Goal: Transaction & Acquisition: Purchase product/service

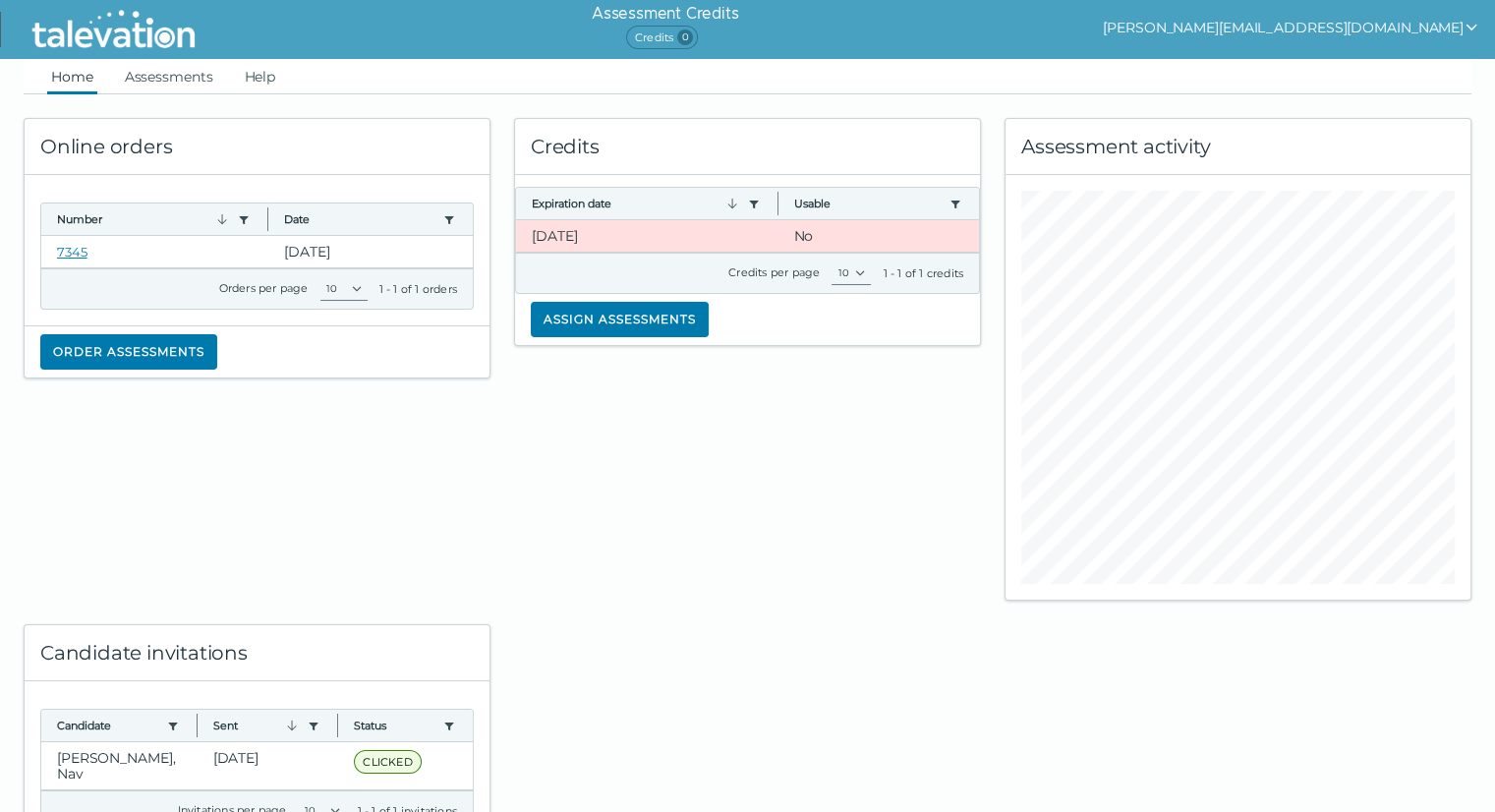
click at [125, 42] on img at bounding box center [113, 30] width 180 height 50
click at [361, 133] on div "Online orders" at bounding box center [257, 147] width 465 height 56
click at [149, 335] on button "Order assessments" at bounding box center [129, 352] width 177 height 36
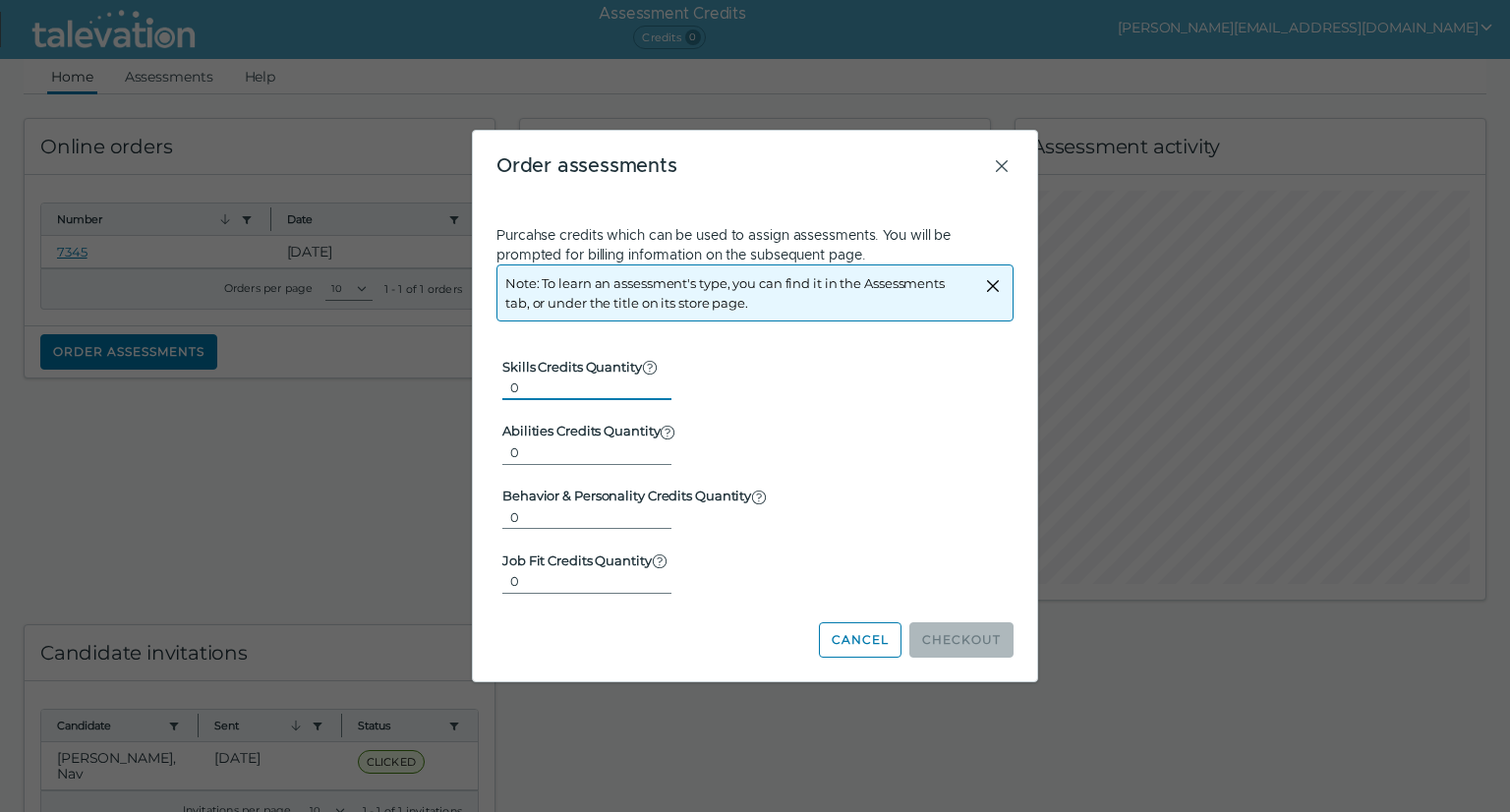
click at [656, 398] on input "0" at bounding box center [587, 387] width 169 height 24
click at [654, 390] on input "0" at bounding box center [587, 387] width 169 height 24
type input "1"
click at [652, 382] on input "1" at bounding box center [587, 387] width 169 height 24
click at [861, 622] on button "Cancel" at bounding box center [860, 640] width 82 height 36
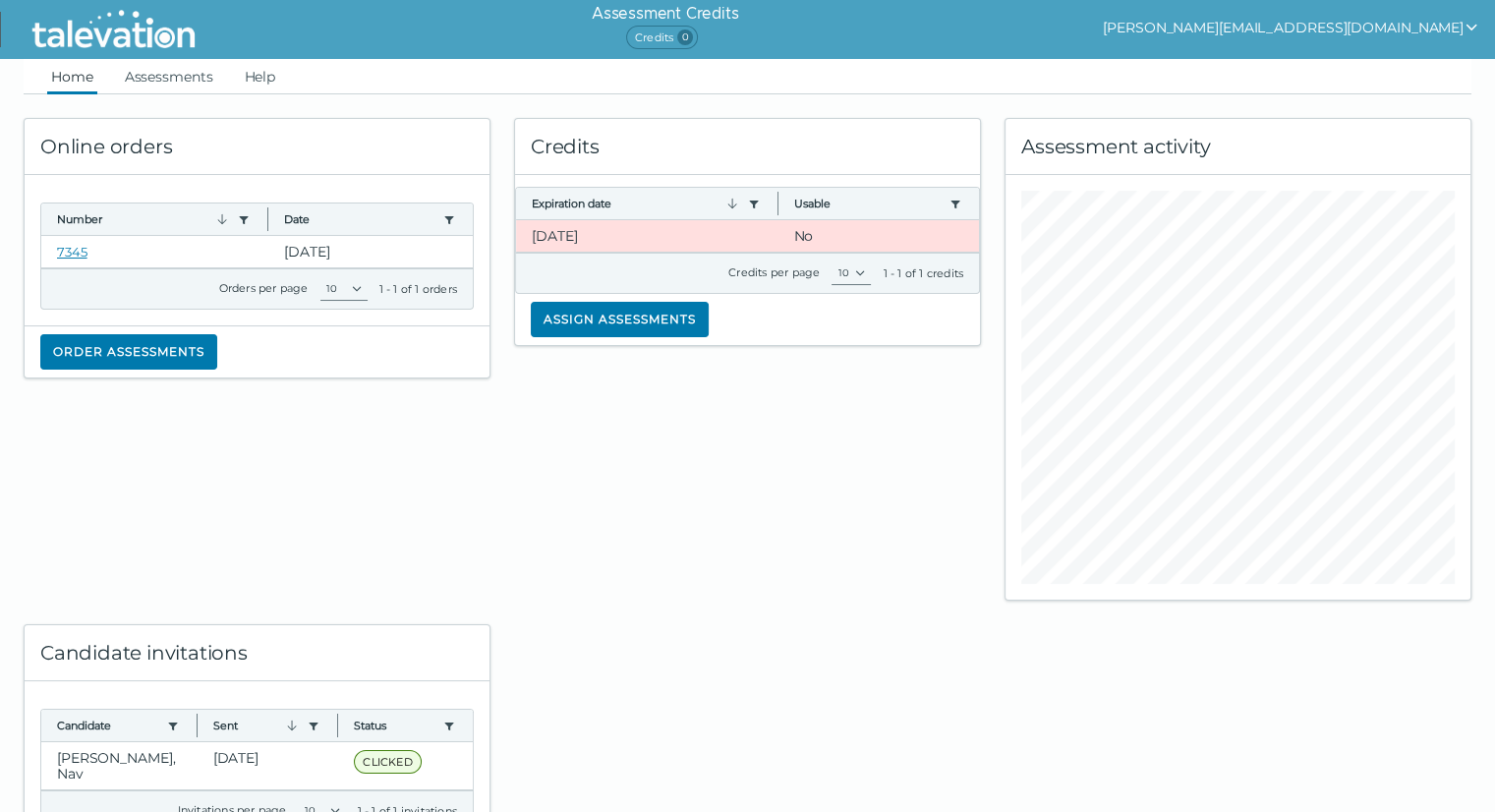
drag, startPoint x: 861, startPoint y: 609, endPoint x: 855, endPoint y: 599, distance: 11.7
click at [855, 601] on div at bounding box center [748, 724] width 490 height 247
